Goal: Transaction & Acquisition: Purchase product/service

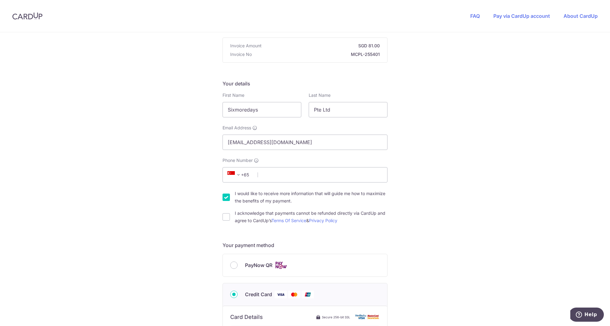
scroll to position [57, 0]
click at [232, 265] on input "PayNow QR" at bounding box center [233, 265] width 7 height 7
radio input "true"
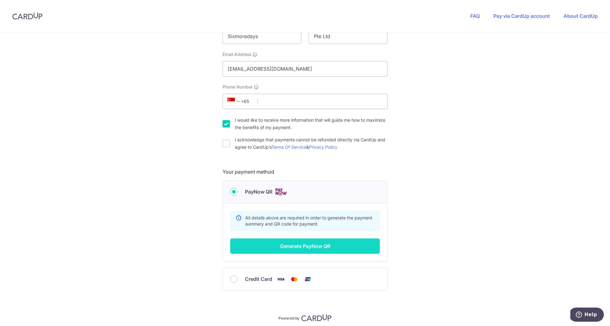
click at [284, 241] on button "Generate PayNow QR" at bounding box center [304, 246] width 149 height 15
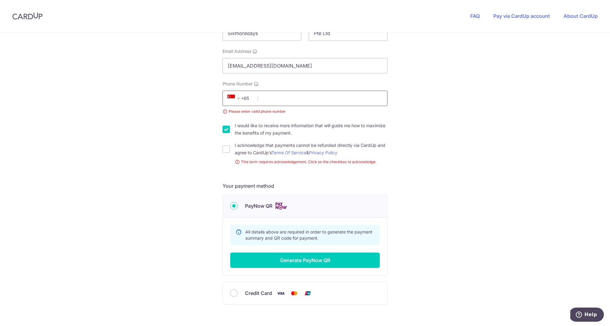
scroll to position [136, 0]
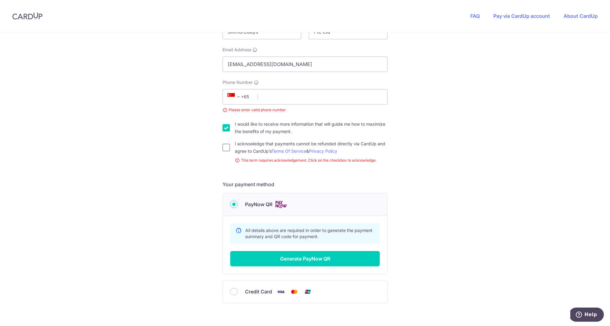
click at [223, 149] on input "I acknowledge that payments cannot be refunded directly via CardUp and agree to…" at bounding box center [225, 147] width 7 height 7
checkbox input "true"
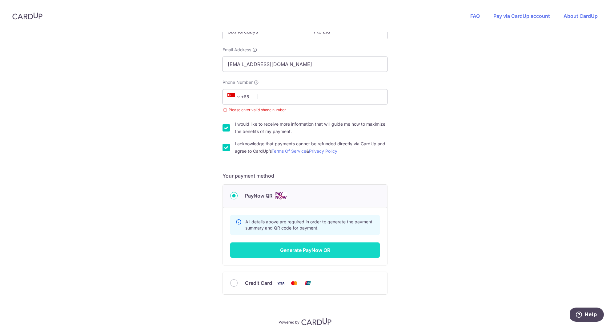
click at [322, 255] on button "Generate PayNow QR" at bounding box center [304, 250] width 149 height 15
click at [315, 253] on button "Generate PayNow QR" at bounding box center [304, 250] width 149 height 15
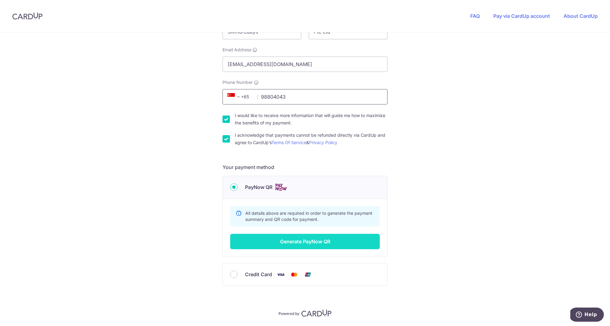
type input "98804043"
click at [333, 246] on button "Generate PayNow QR" at bounding box center [304, 241] width 149 height 15
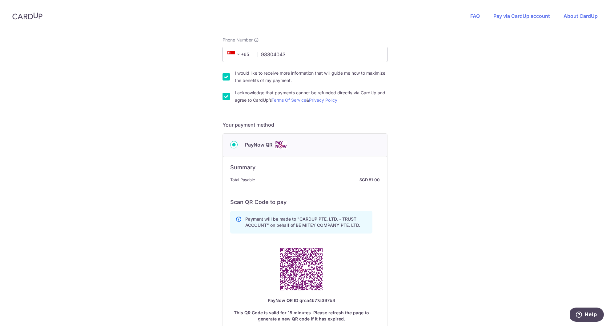
scroll to position [181, 0]
